Goal: Find specific page/section: Find specific page/section

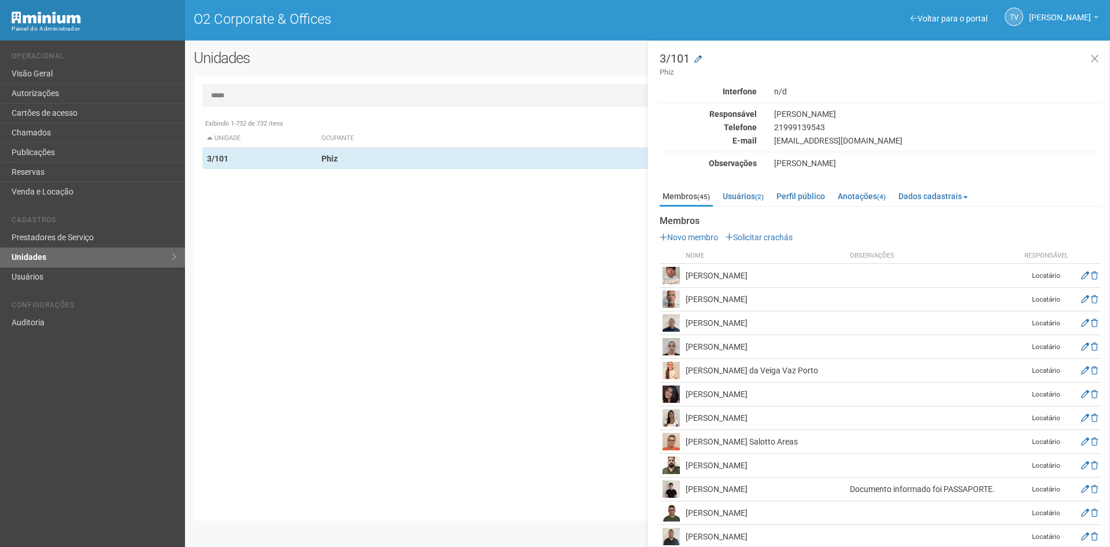
click at [220, 97] on input "*****" at bounding box center [647, 95] width 891 height 23
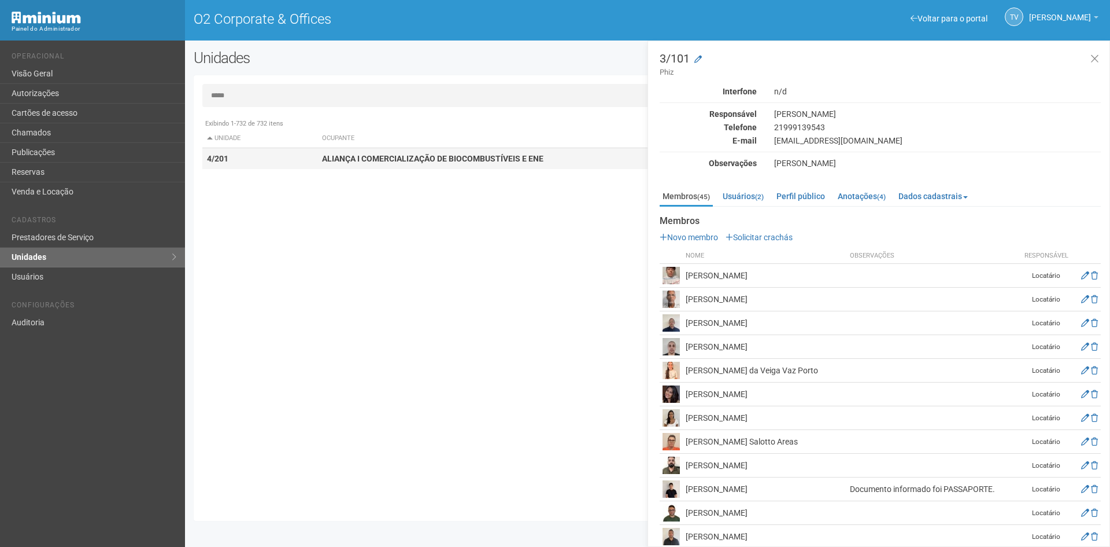
click at [341, 159] on strong "ALIANÇA I COMERCIALIZAÇÃO DE BIOCOMBUSTÍVEIS E ENE" at bounding box center [432, 158] width 221 height 9
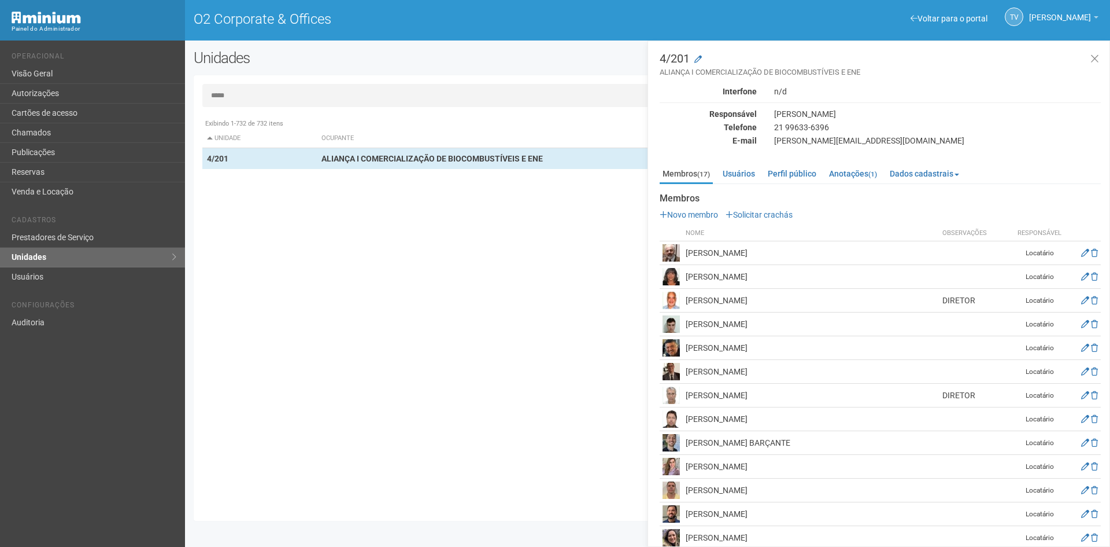
click at [272, 91] on input "*****" at bounding box center [647, 95] width 891 height 23
type input "*****"
